Goal: Submit feedback/report problem

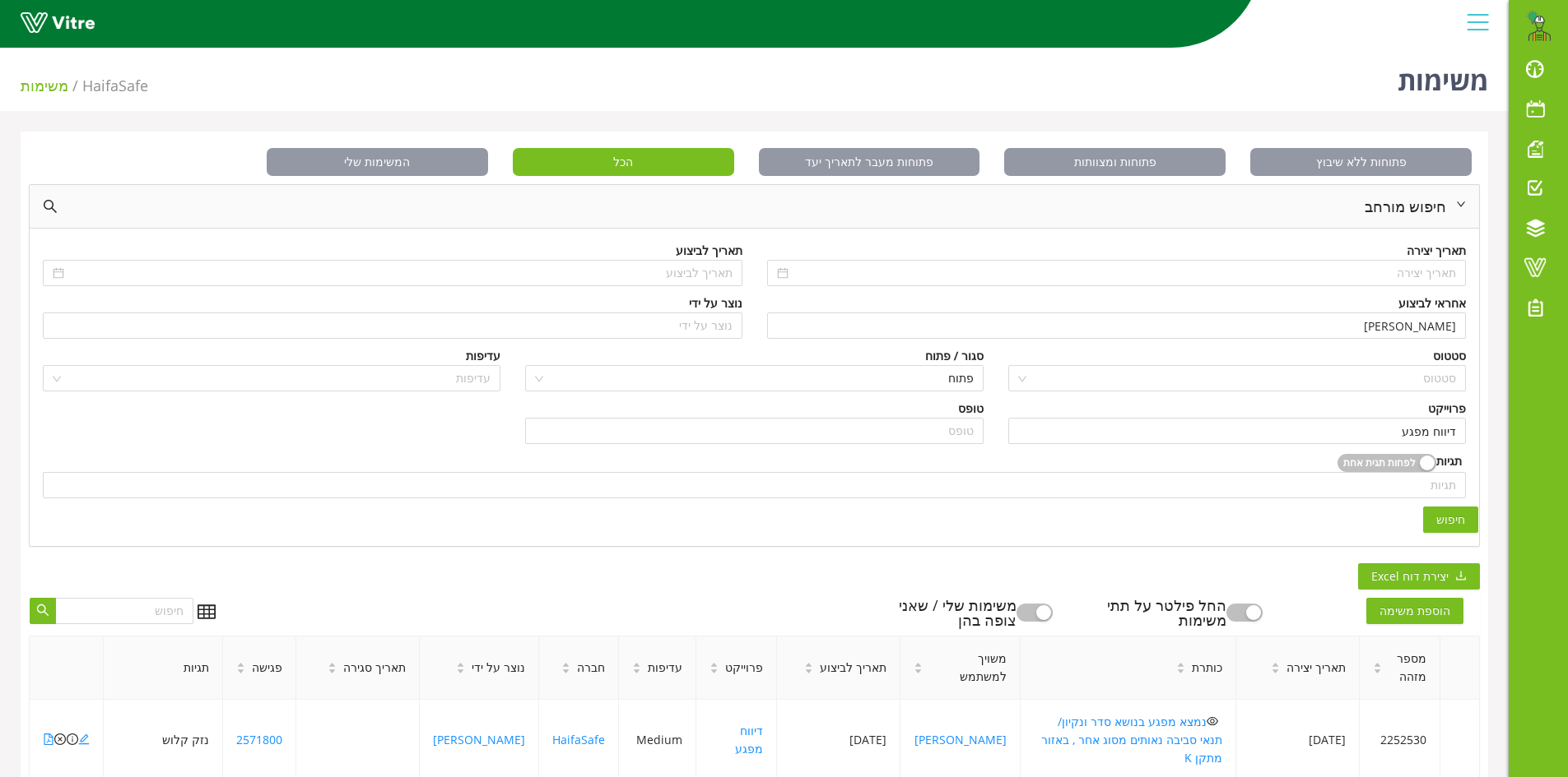
scroll to position [329, 0]
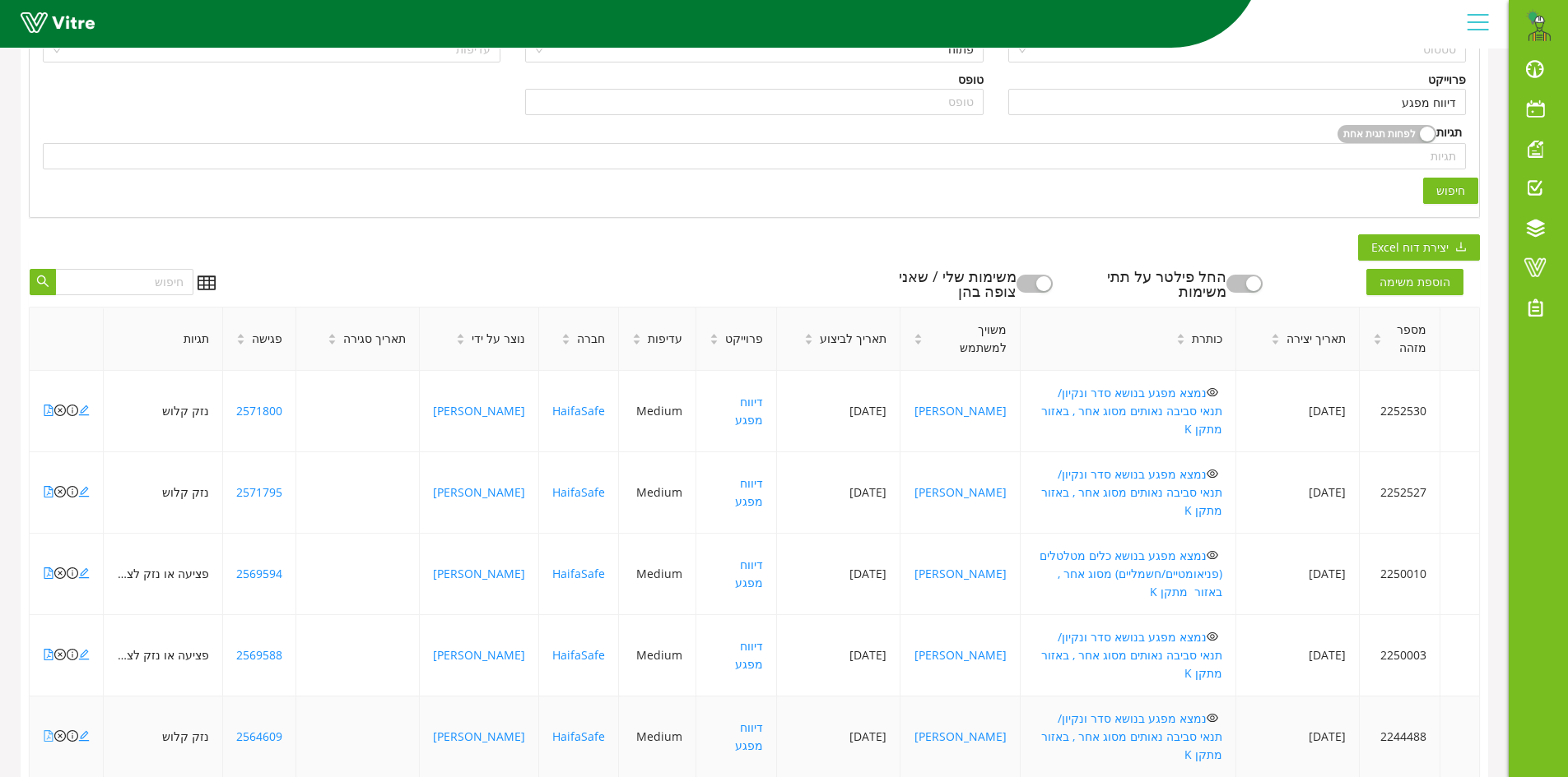
click at [47, 730] on icon "file-pdf" at bounding box center [48, 735] width 11 height 11
click at [45, 649] on icon "file-pdf" at bounding box center [48, 654] width 11 height 11
click at [48, 567] on icon "file-pdf" at bounding box center [48, 572] width 11 height 11
click at [49, 567] on icon "file-pdf" at bounding box center [49, 572] width 9 height 11
click at [46, 486] on icon "file-pdf" at bounding box center [48, 491] width 11 height 11
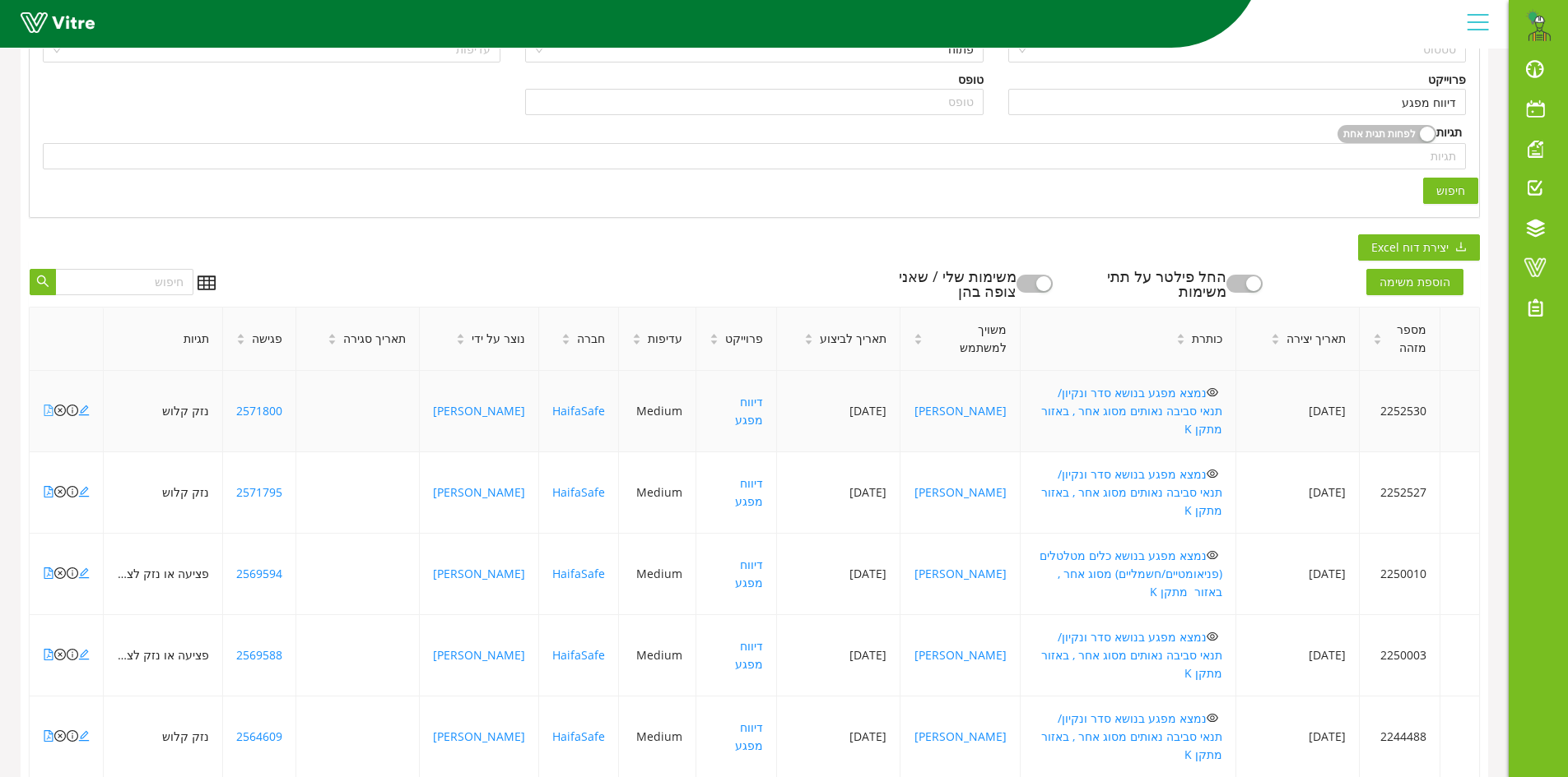
click at [47, 405] on icon "file-pdf" at bounding box center [48, 410] width 11 height 11
click at [46, 730] on icon "file-pdf" at bounding box center [48, 735] width 11 height 11
click at [47, 649] on icon "file-pdf" at bounding box center [48, 654] width 11 height 11
click at [48, 405] on icon "file-pdf" at bounding box center [48, 410] width 11 height 11
click at [47, 486] on icon "file-pdf" at bounding box center [48, 491] width 11 height 11
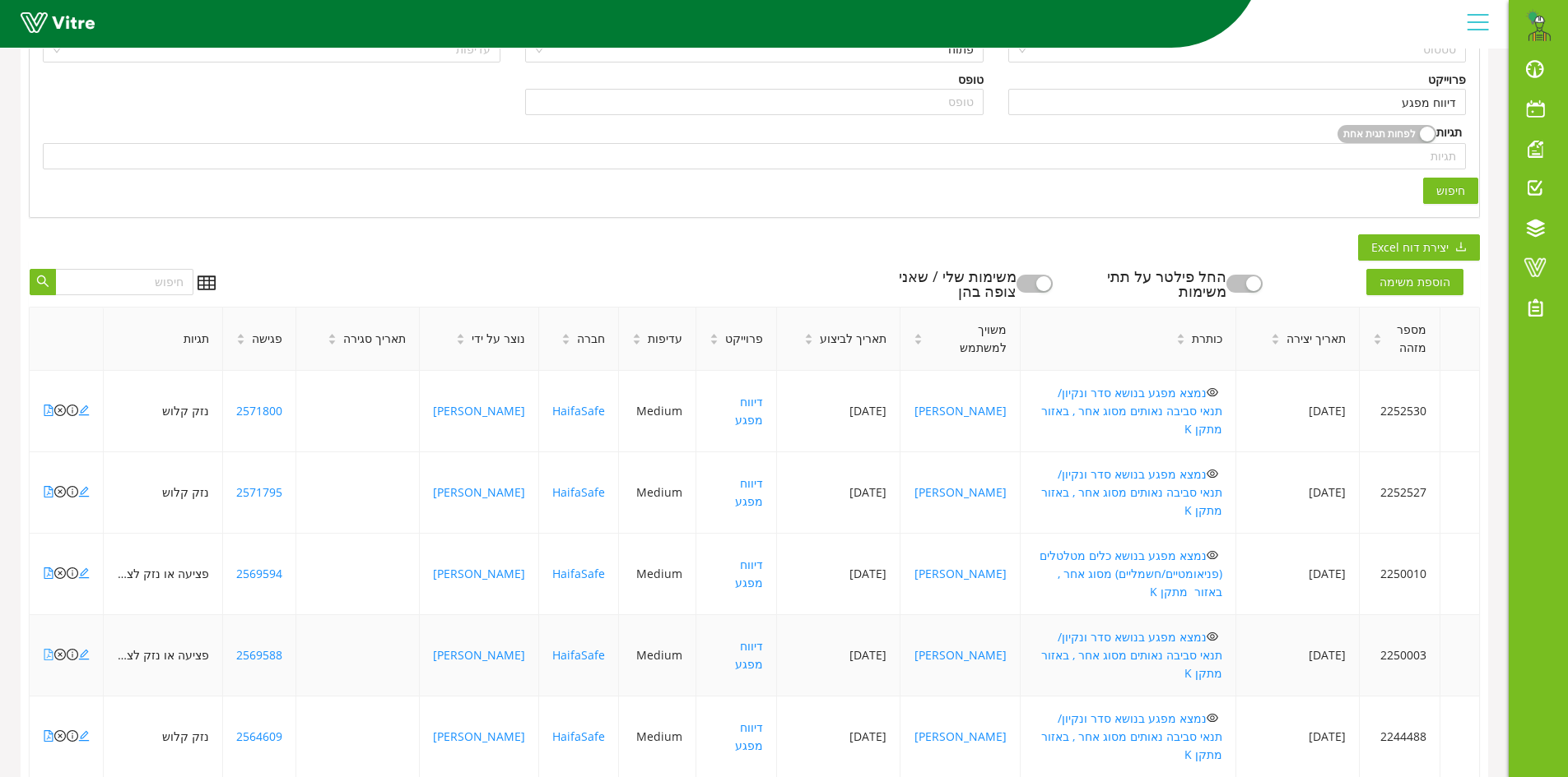
click at [48, 649] on icon "file-pdf" at bounding box center [48, 654] width 11 height 11
click at [47, 730] on icon "file-pdf" at bounding box center [48, 735] width 11 height 11
click at [45, 486] on icon "file-pdf" at bounding box center [48, 491] width 11 height 11
click at [59, 486] on icon "close-circle" at bounding box center [60, 491] width 11 height 11
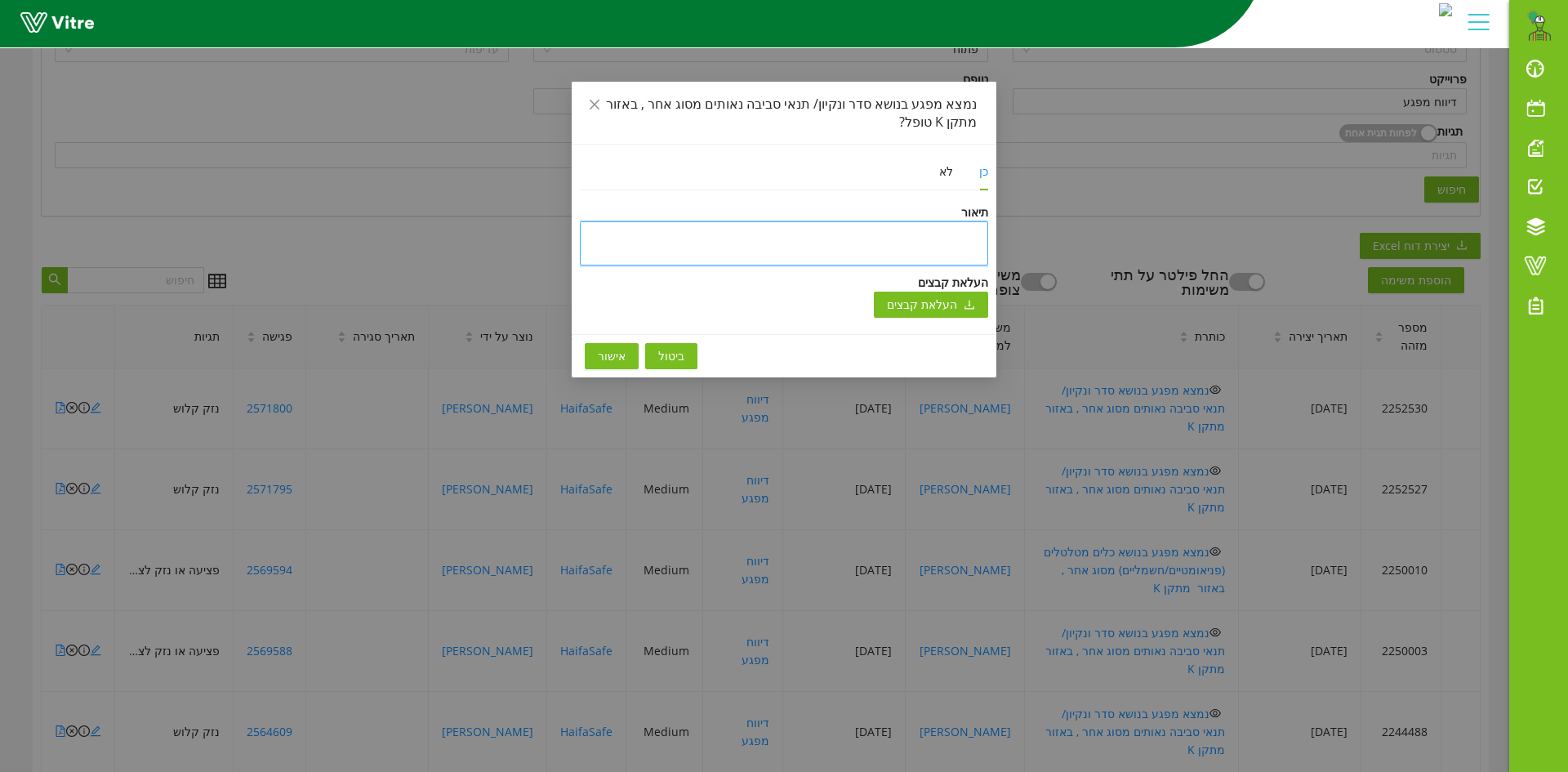
click at [888, 236] on textarea at bounding box center [784, 243] width 408 height 44
type textarea "b"
type textarea "bh"
type textarea "bhx"
type textarea "bhxd"
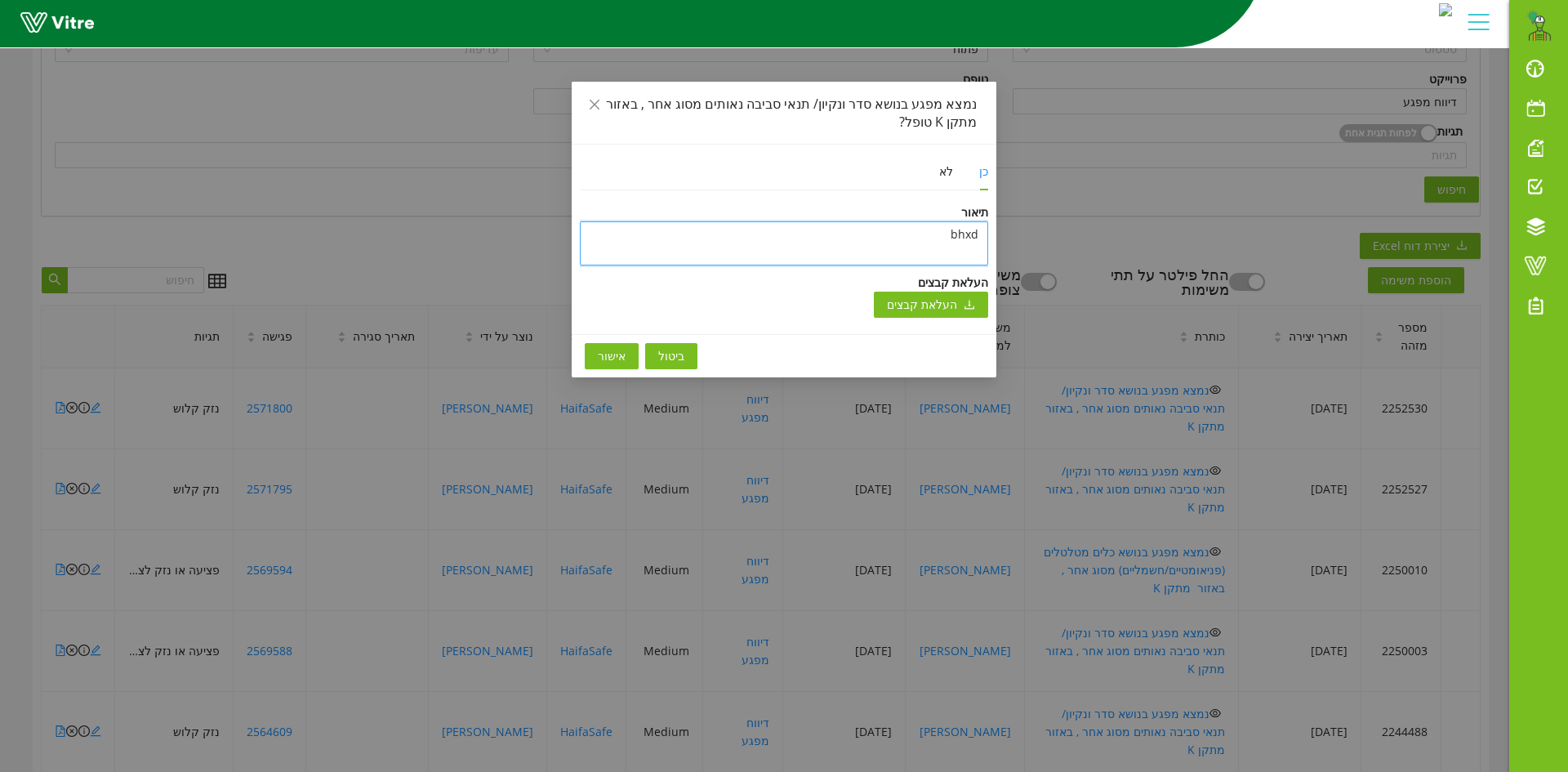
type textarea "bhxdr"
type textarea "bhxd"
type textarea "bhx"
type textarea "bh"
type textarea "b"
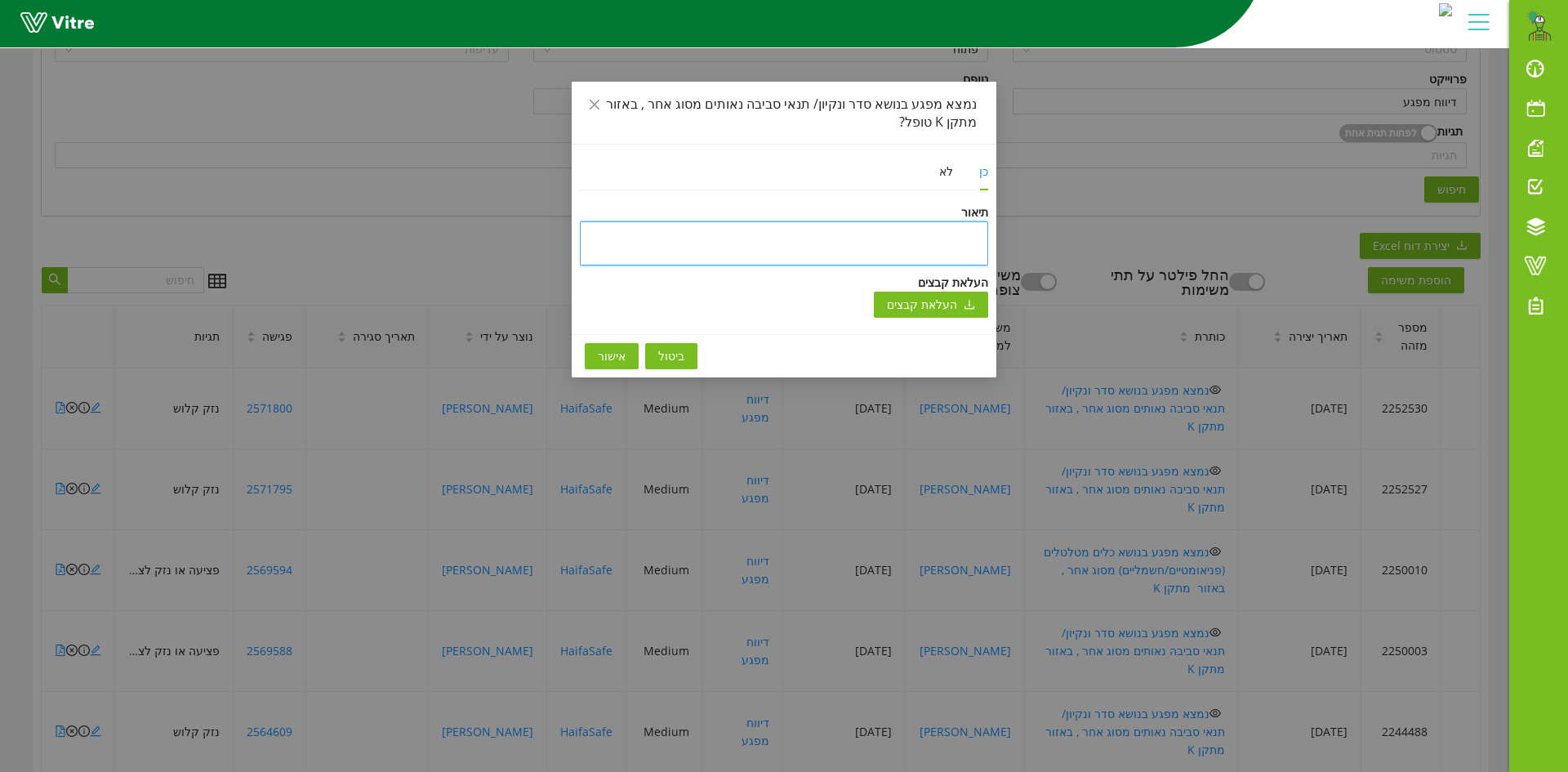
type textarea "נ"
type textarea "ני"
type textarea "ניס"
type textarea "ניסג"
type textarea "ניסגר"
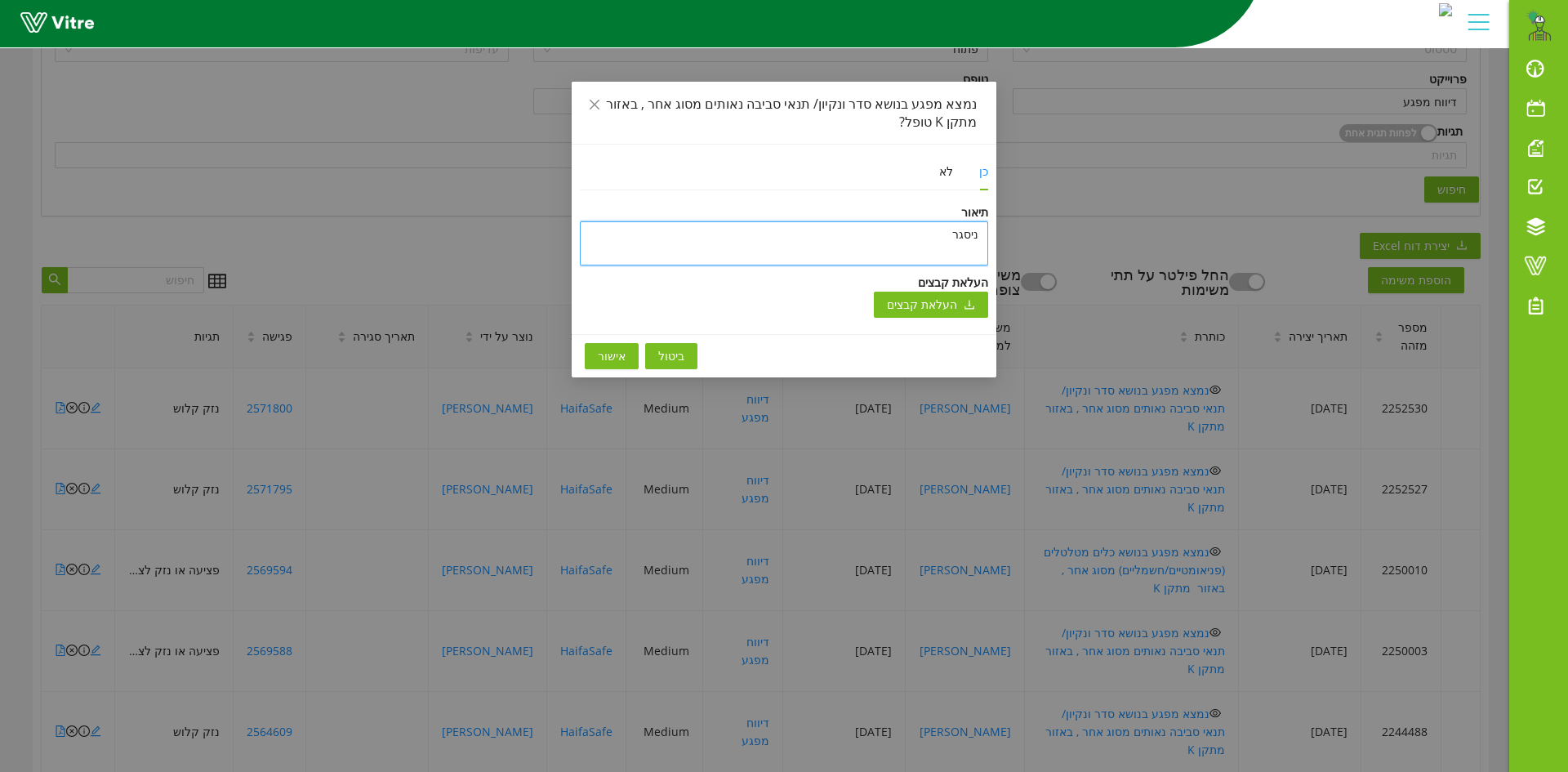
type textarea "ניסגר"
type textarea "ניסגר ע"
type textarea "ניסגר עק"
type textarea "ניסגר עקב"
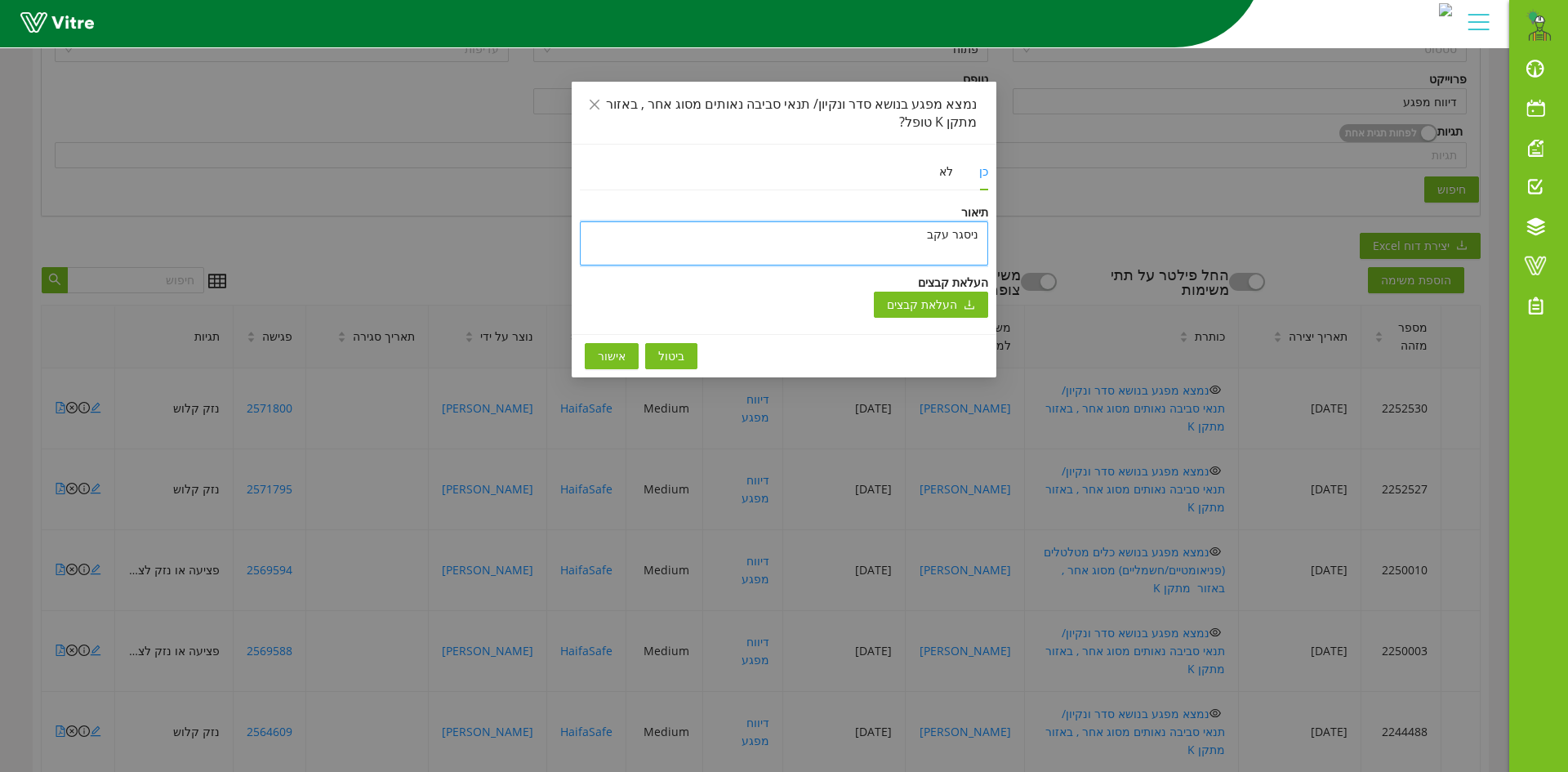
type textarea "ניסגר עקב כ"
type textarea "ניסגר עקב כפ"
type textarea "ניסגר עקב כפל"
type textarea "ניסגר עקב כפל פ"
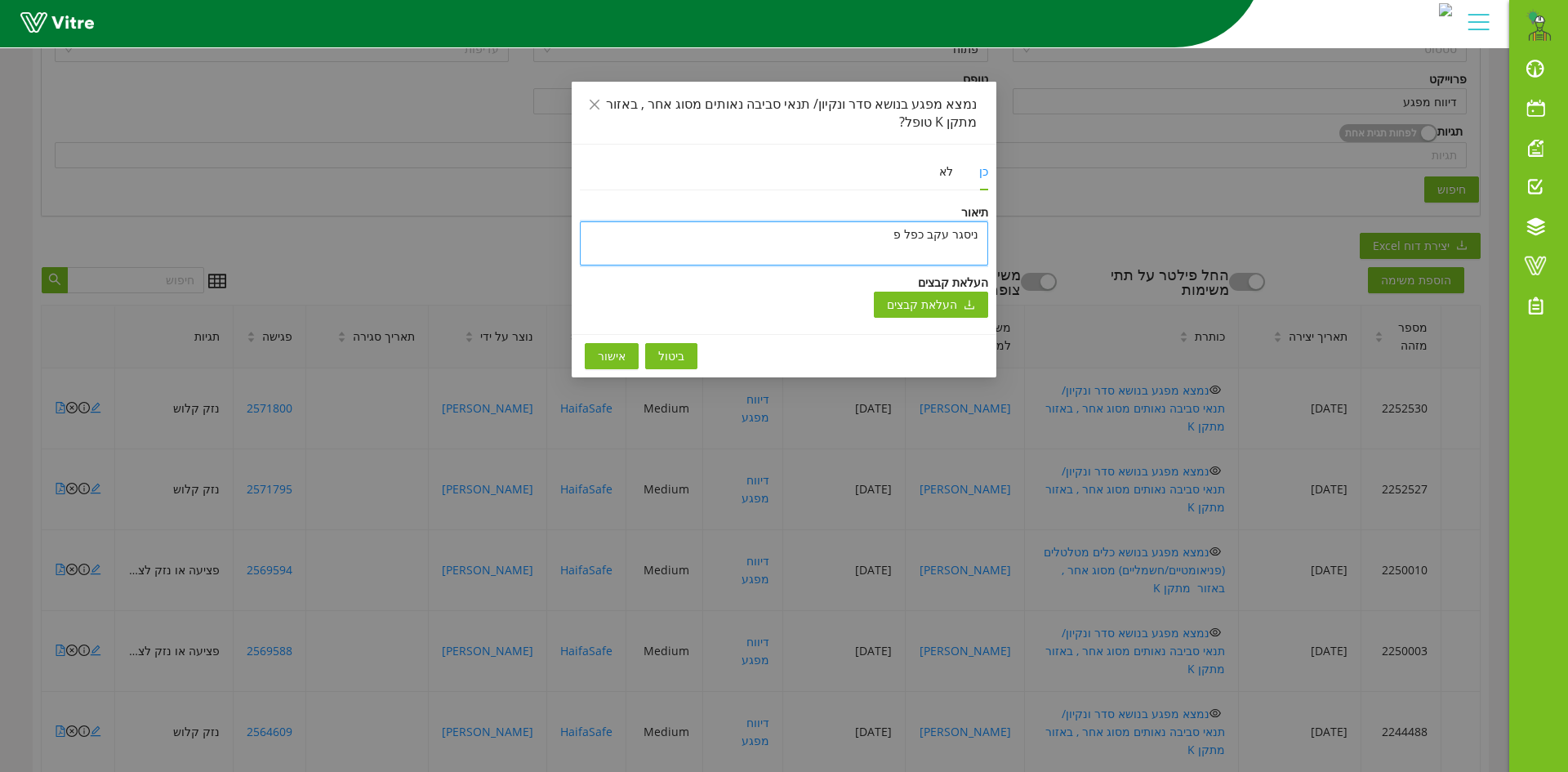
type textarea "ניסגר עקב כפל [PERSON_NAME]"
type textarea "ניסגר עקב כפל פתי"
type textarea "ניסגר עקב כפל פתיח"
type textarea "ניסגר עקב כפל פתיחת"
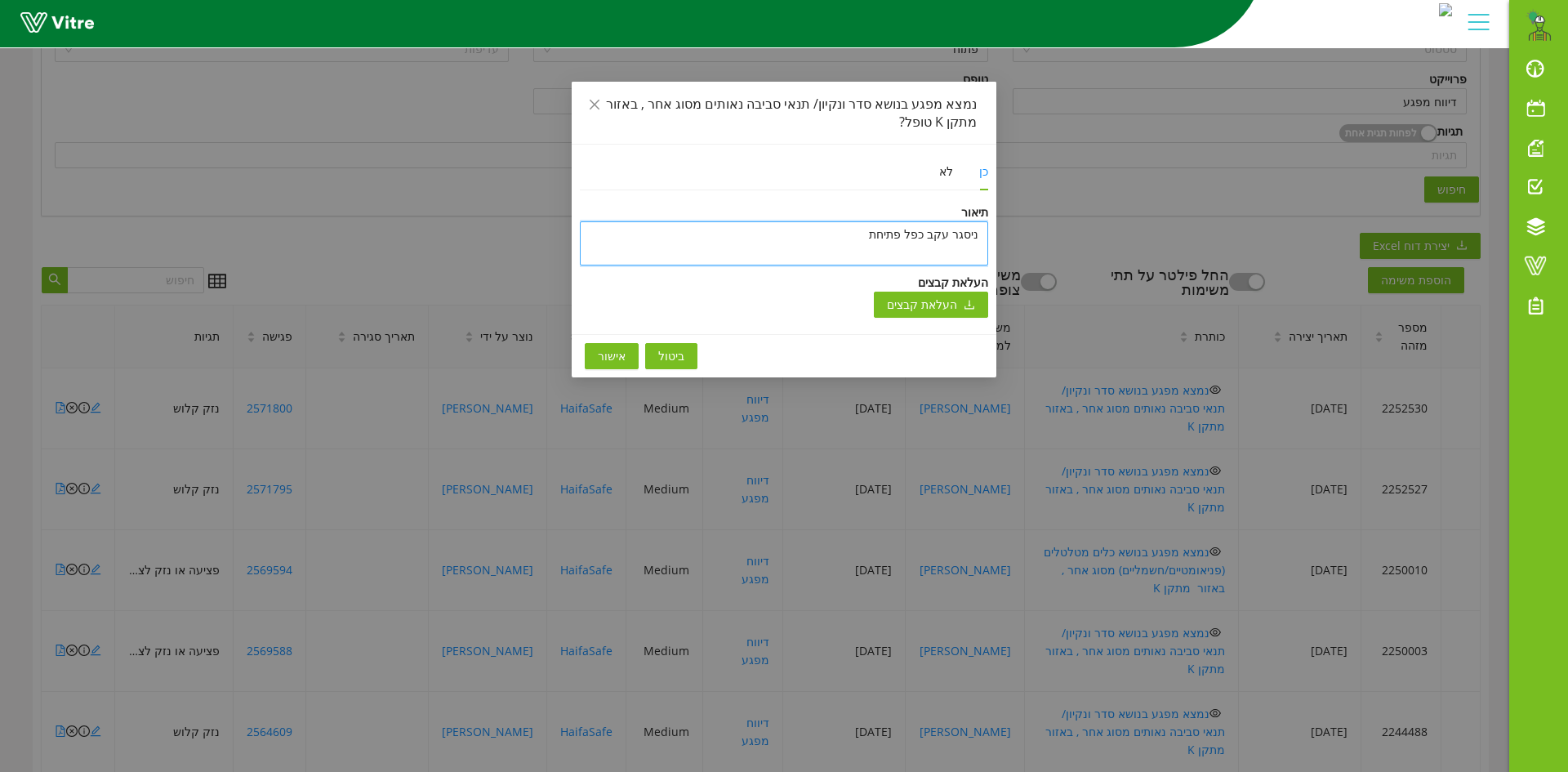
type textarea "ניסגר עקב כפל פתיחת מ"
type textarea "ניסגר עקב כפל פתיחת מפ"
type textarea "ניסגר עקב כפל פתיחת מפג"
type textarea "ניסגר עקב כפל פתיחת מפגע"
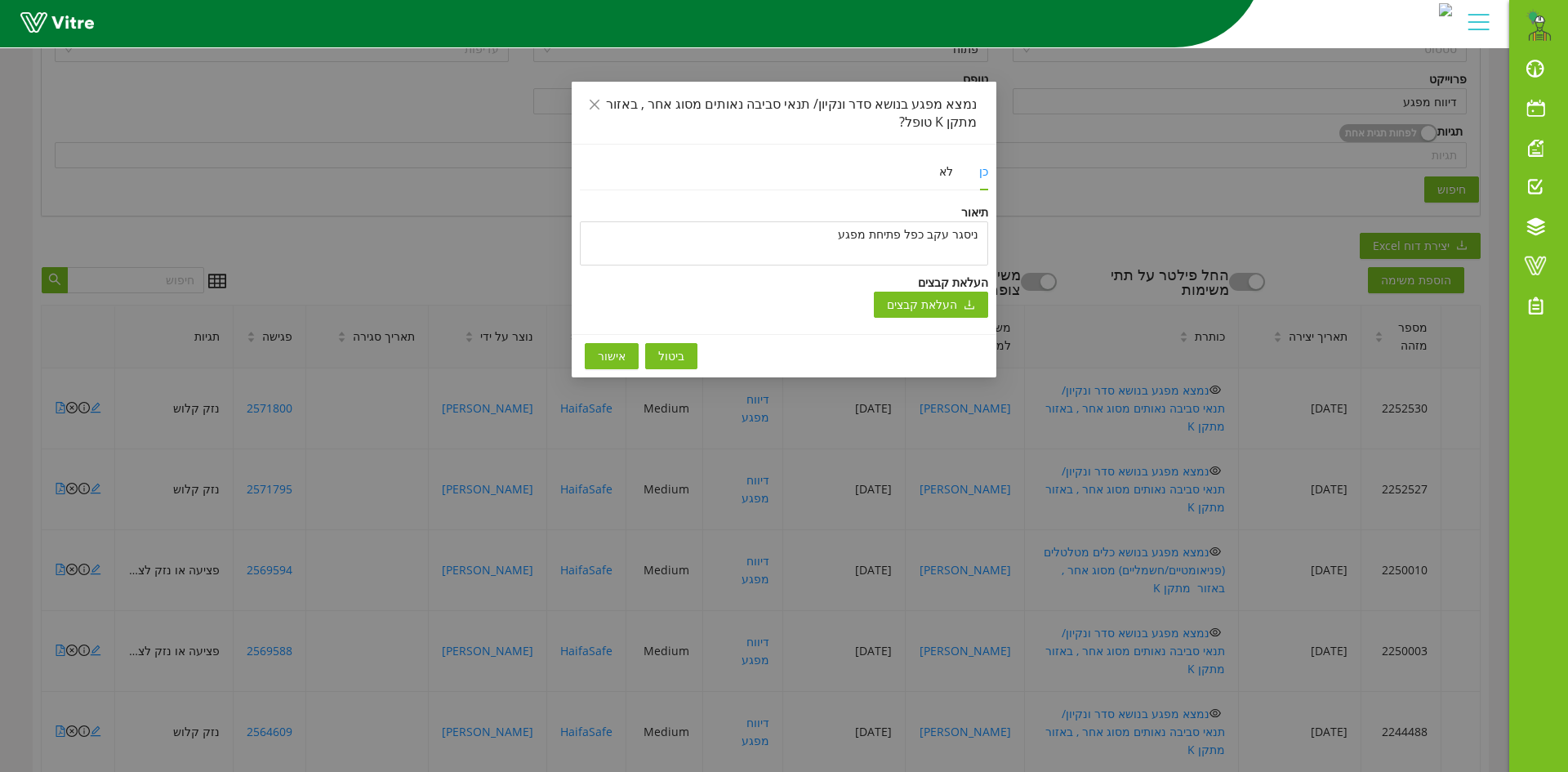
click at [605, 352] on span "אישור" at bounding box center [611, 356] width 28 height 18
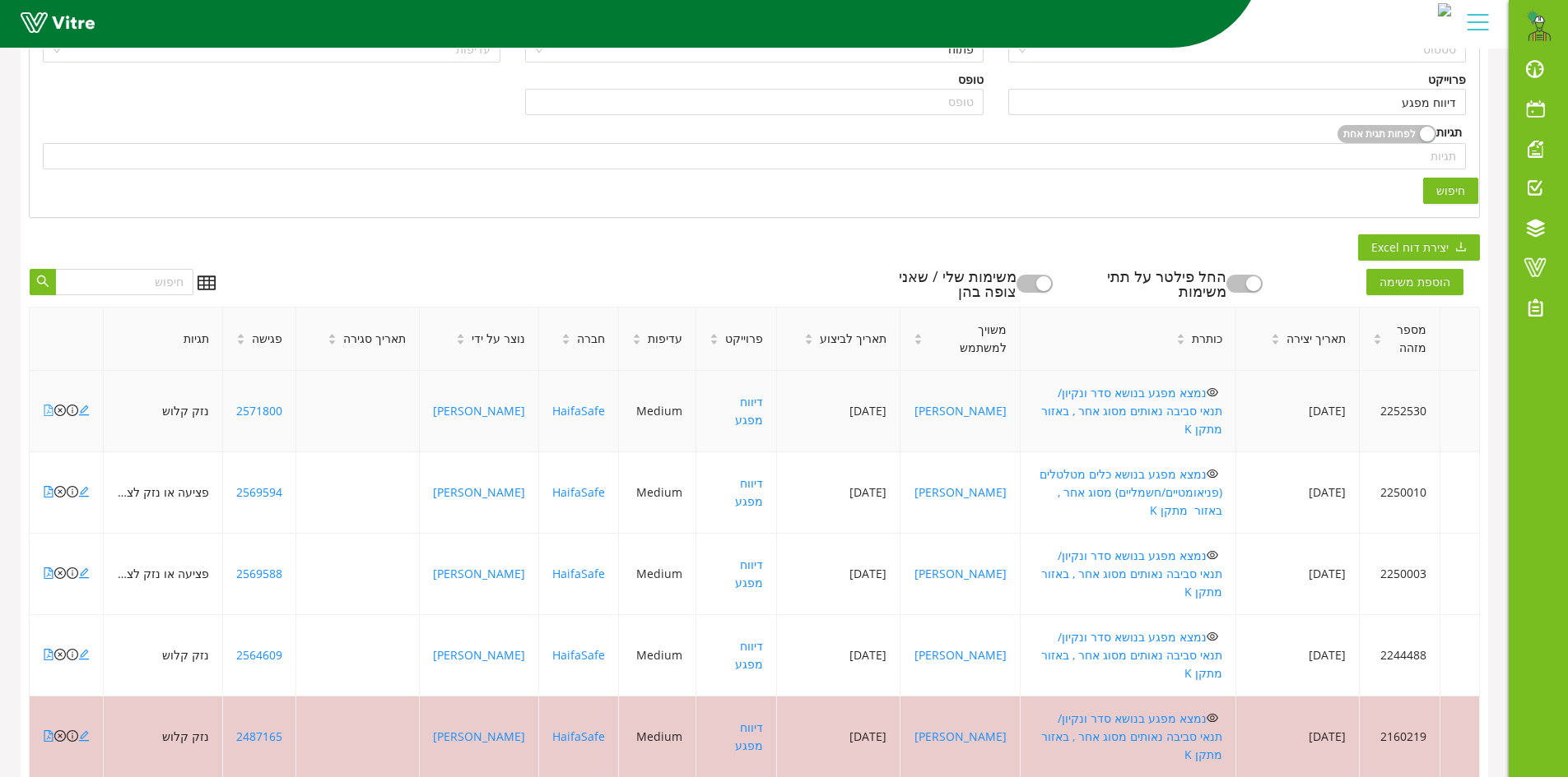
click at [47, 405] on icon "file-pdf" at bounding box center [48, 410] width 11 height 11
